Goal: Task Accomplishment & Management: Use online tool/utility

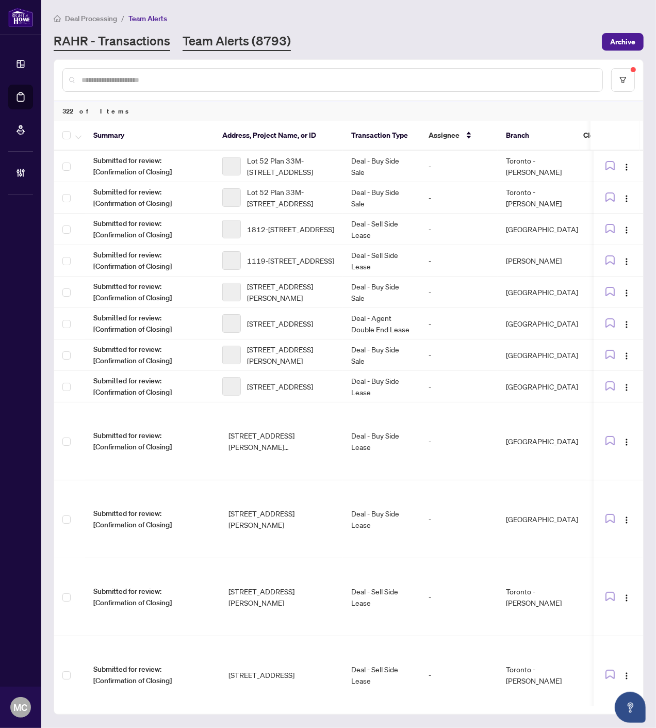
click at [103, 33] on link "RAHR - Transactions" at bounding box center [112, 42] width 117 height 19
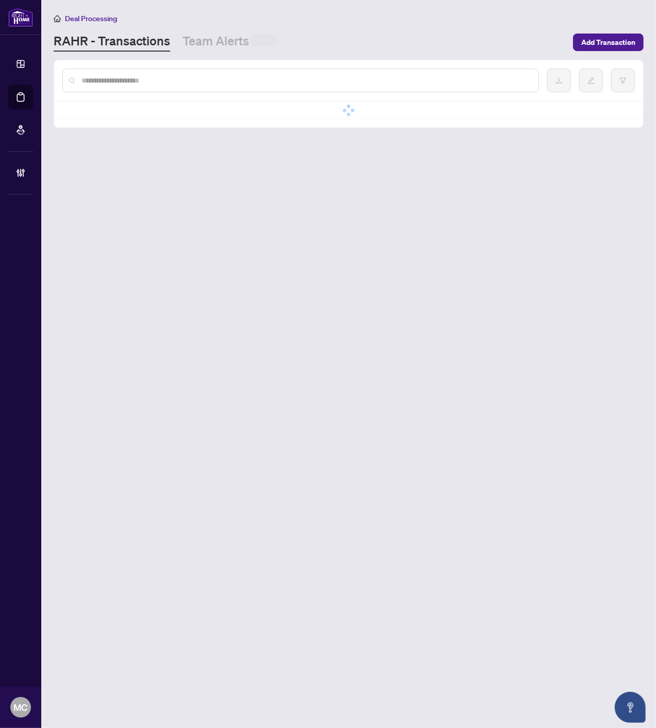
click at [165, 80] on input "text" at bounding box center [306, 80] width 449 height 11
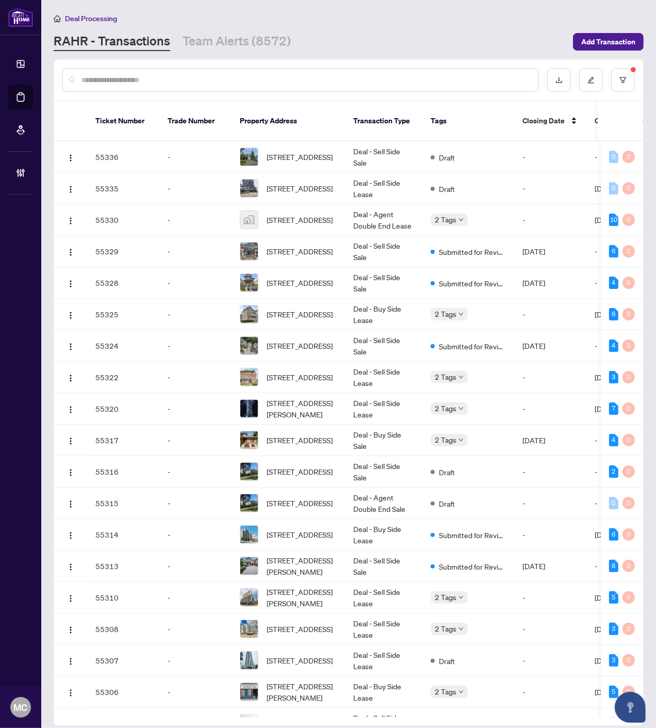
click at [463, 74] on input "text" at bounding box center [306, 79] width 449 height 11
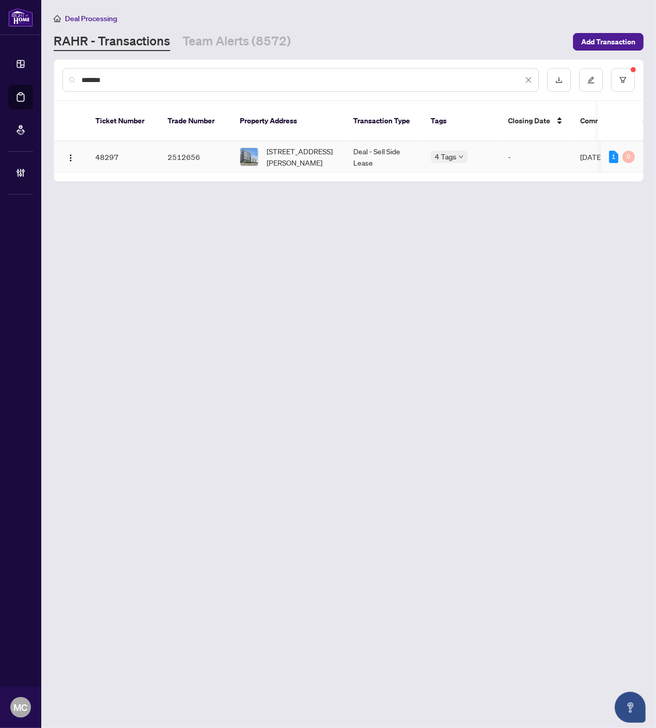
type input "*******"
click at [318, 146] on span "[STREET_ADDRESS][PERSON_NAME]" at bounding box center [302, 157] width 70 height 23
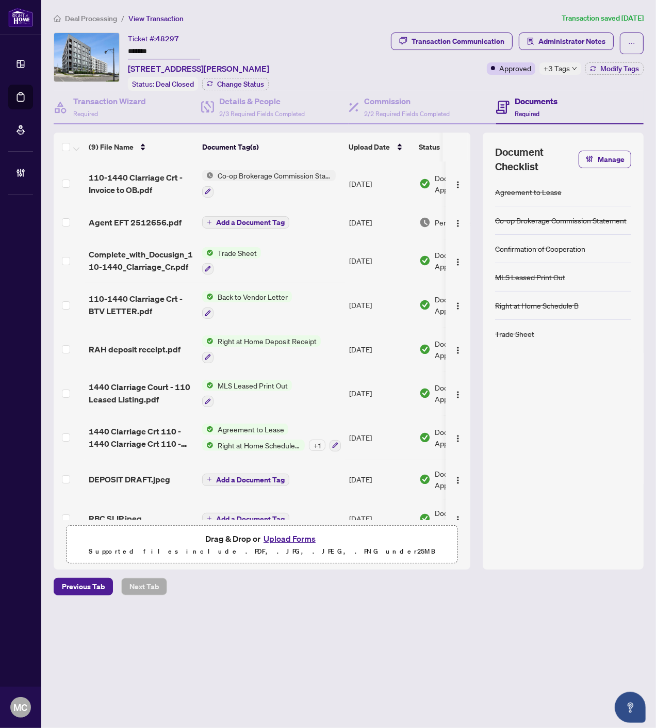
drag, startPoint x: 267, startPoint y: 514, endPoint x: 381, endPoint y: 520, distance: 113.7
click at [381, 520] on div "(9) File Name Document Tag(s) Upload Date Status Uploaded By 110-1440 Clarriage…" at bounding box center [262, 351] width 417 height 437
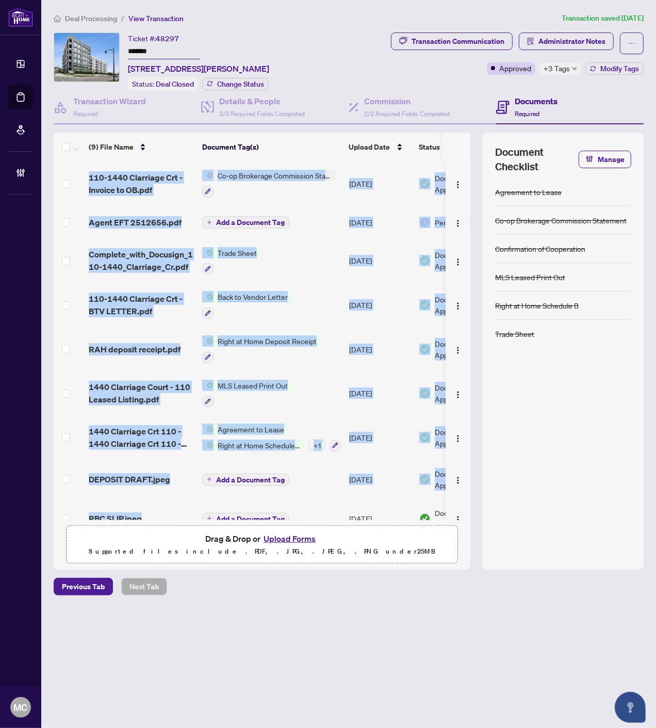
scroll to position [17, 0]
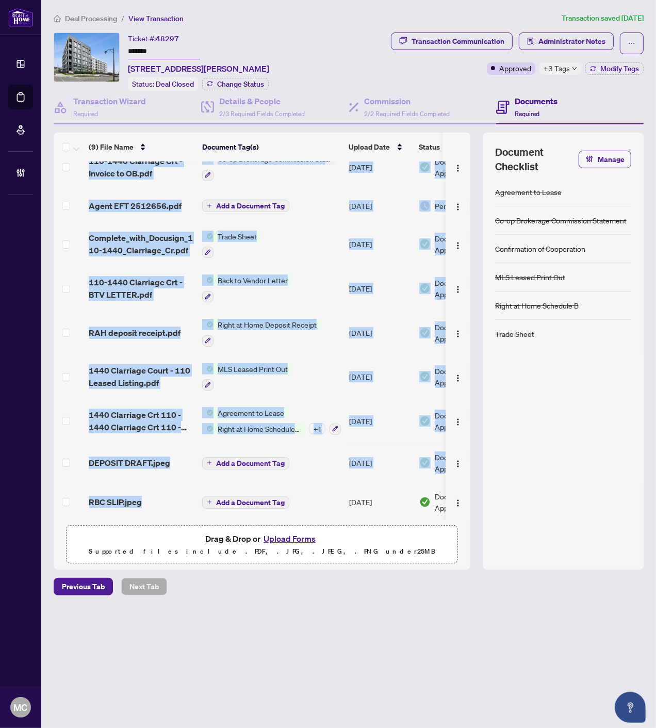
drag, startPoint x: 349, startPoint y: 514, endPoint x: 430, endPoint y: 517, distance: 80.5
click at [435, 518] on div "(9) File Name Document Tag(s) Upload Date Status Uploaded By 110-1440 Clarriage…" at bounding box center [262, 351] width 417 height 437
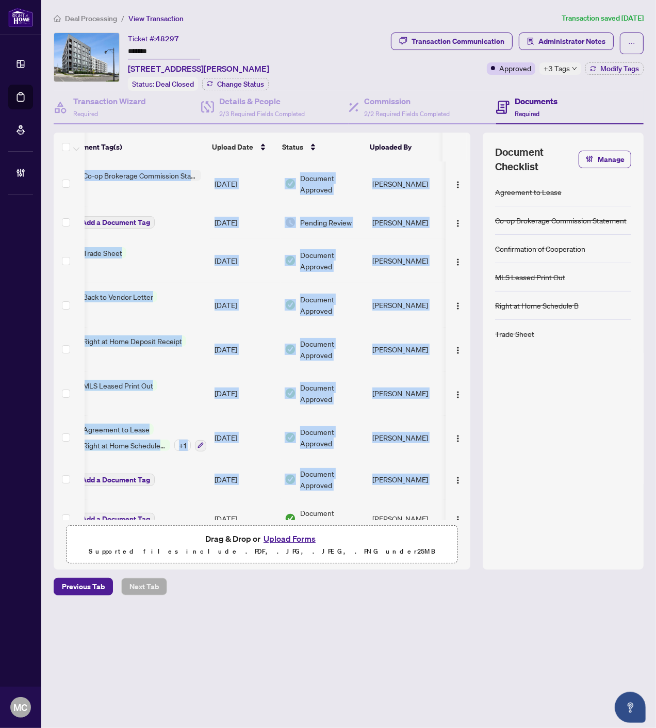
scroll to position [0, 0]
